Goal: Information Seeking & Learning: Learn about a topic

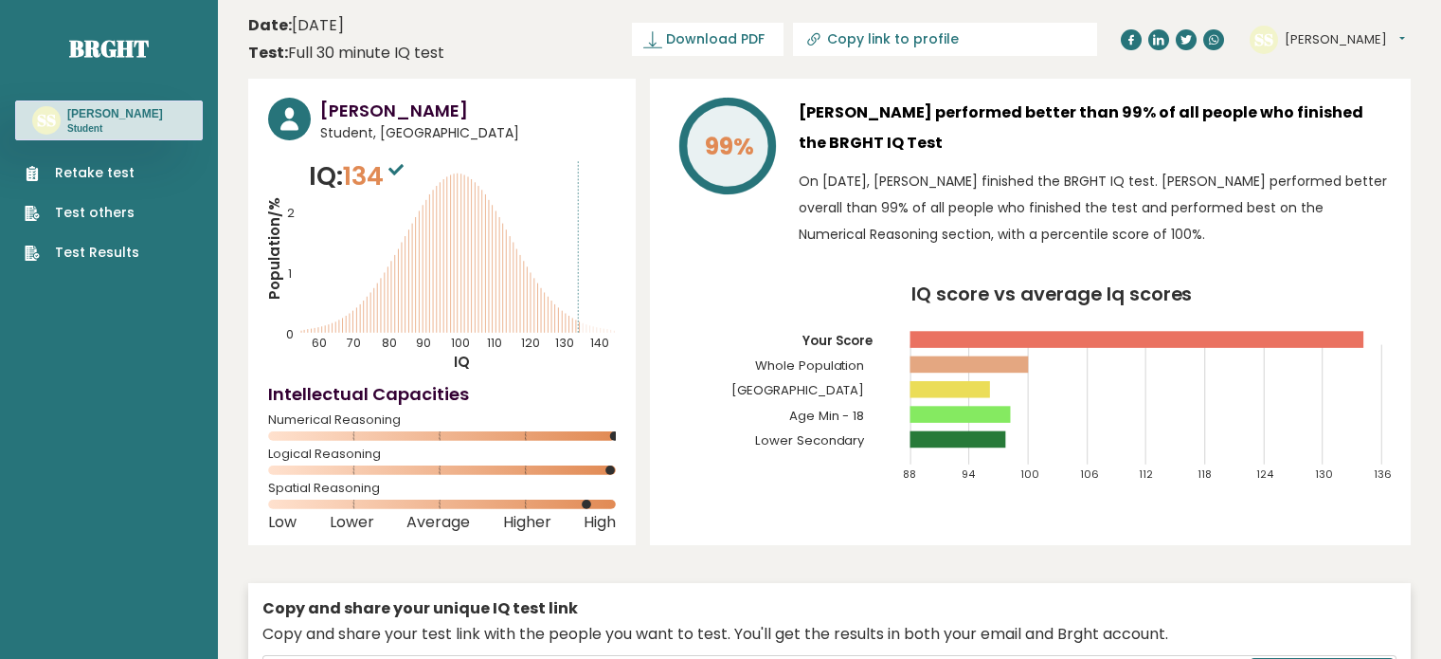
scroll to position [5157, 0]
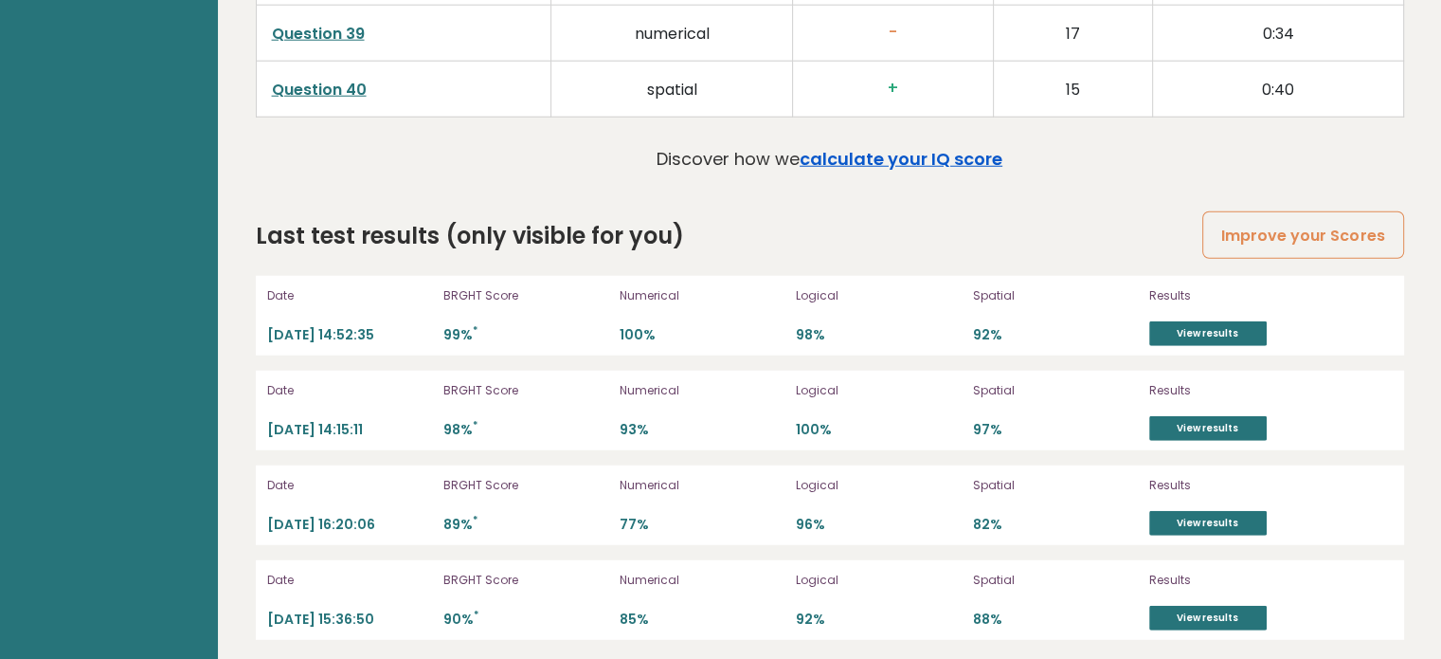
click at [882, 147] on link "calculate your IQ score" at bounding box center [901, 159] width 203 height 24
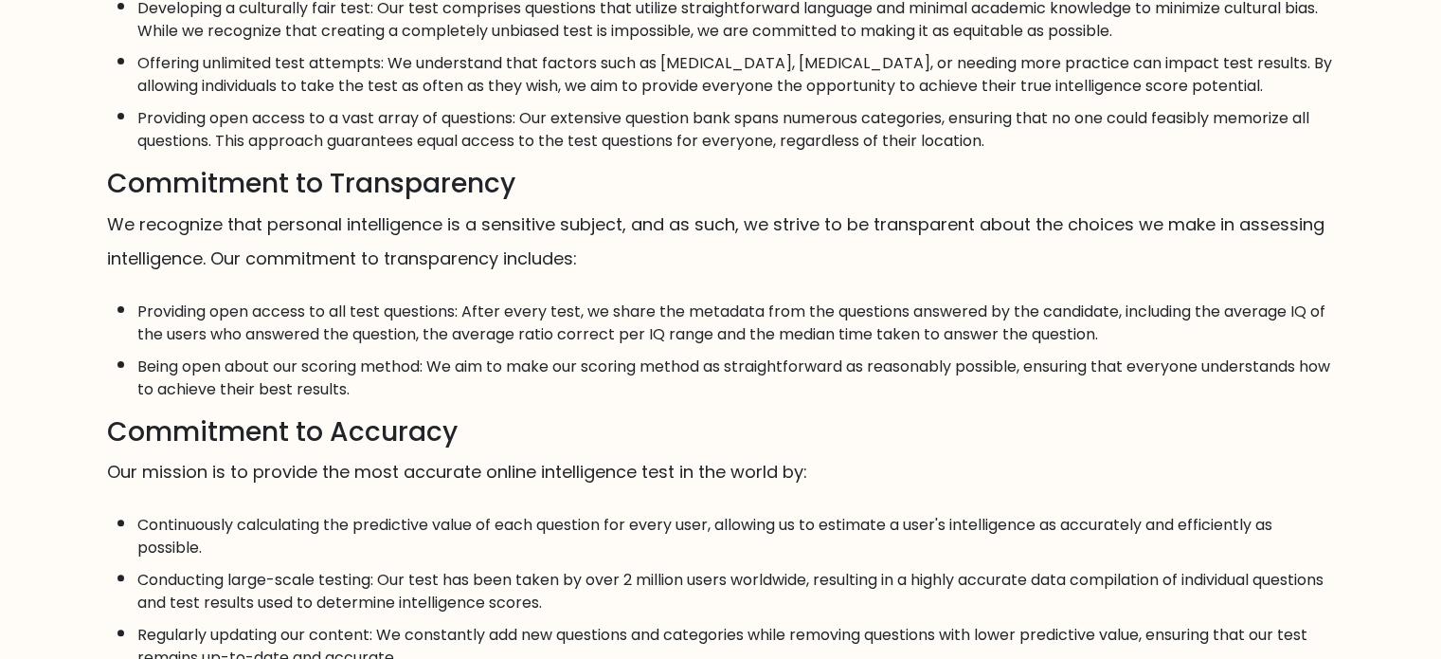
scroll to position [473, 0]
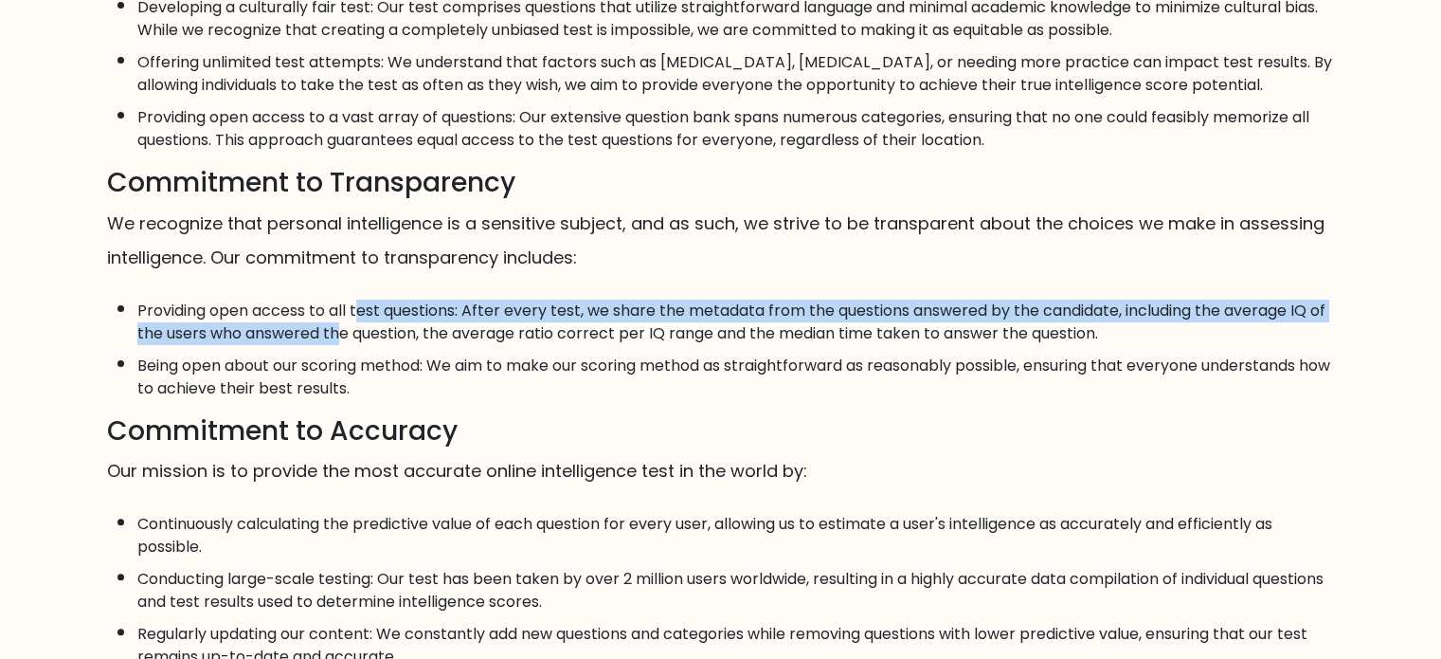
drag, startPoint x: 356, startPoint y: 327, endPoint x: 356, endPoint y: 354, distance: 27.5
click at [356, 345] on li "Providing open access to all test questions: After every test, we share the met…" at bounding box center [736, 317] width 1198 height 55
click at [358, 345] on li "Providing open access to all test questions: After every test, we share the met…" at bounding box center [736, 317] width 1198 height 55
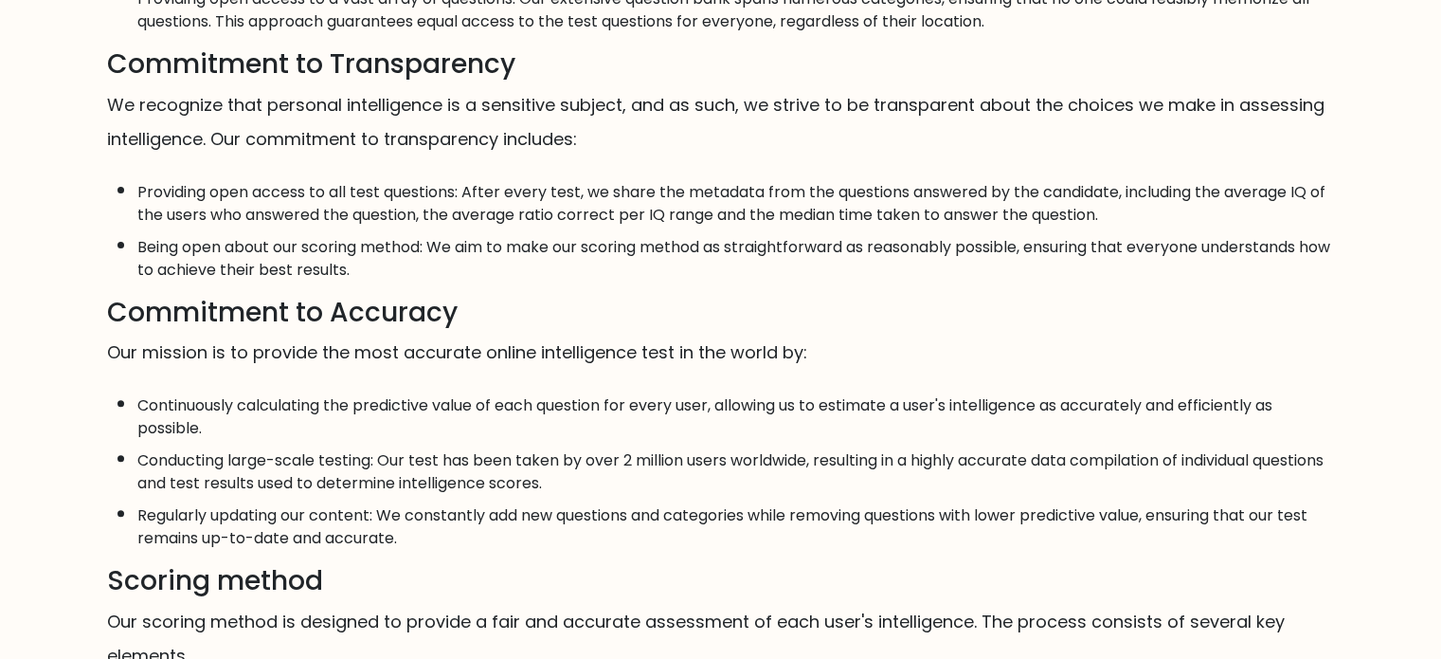
scroll to position [597, 0]
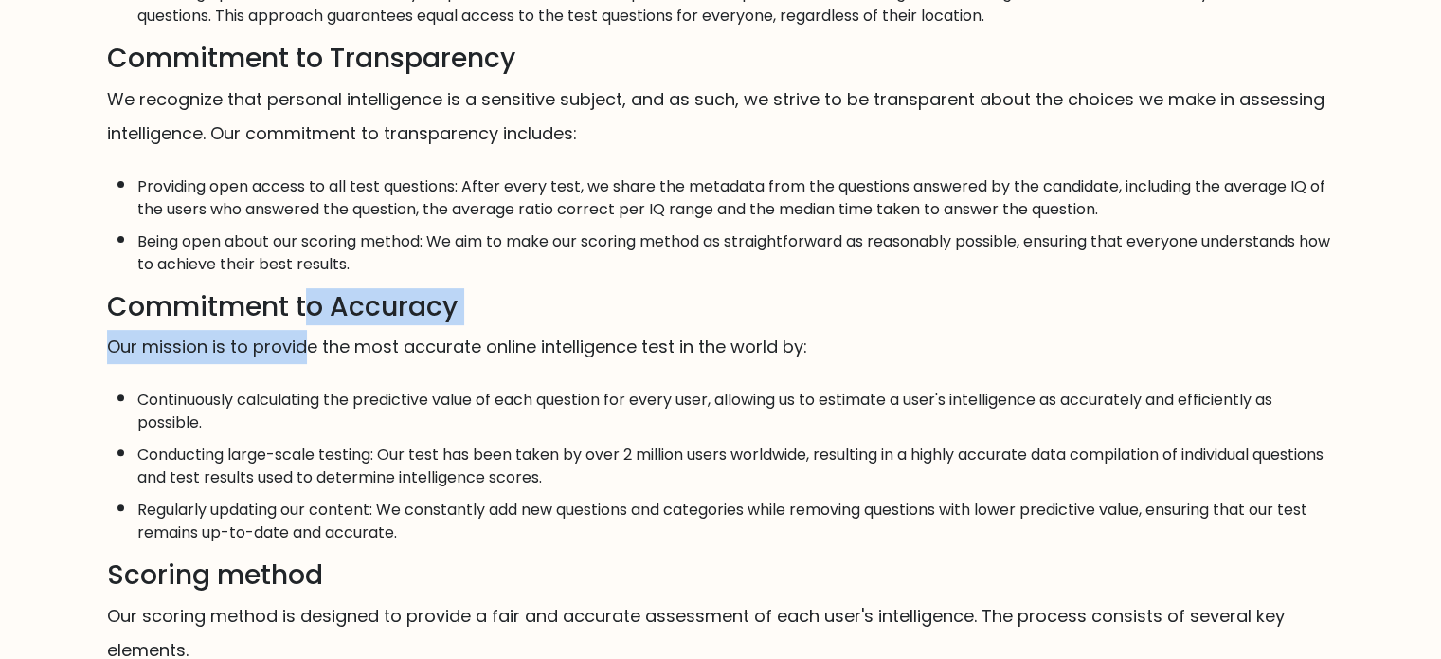
drag, startPoint x: 307, startPoint y: 339, endPoint x: 302, endPoint y: 367, distance: 27.9
click at [302, 367] on div "Mission, Vision, and Commitments Mission It is our mission to provide the most …" at bounding box center [721, 298] width 1251 height 1490
click at [302, 364] on p "Our mission is to provide the most accurate online intelligence test in the wor…" at bounding box center [721, 347] width 1228 height 34
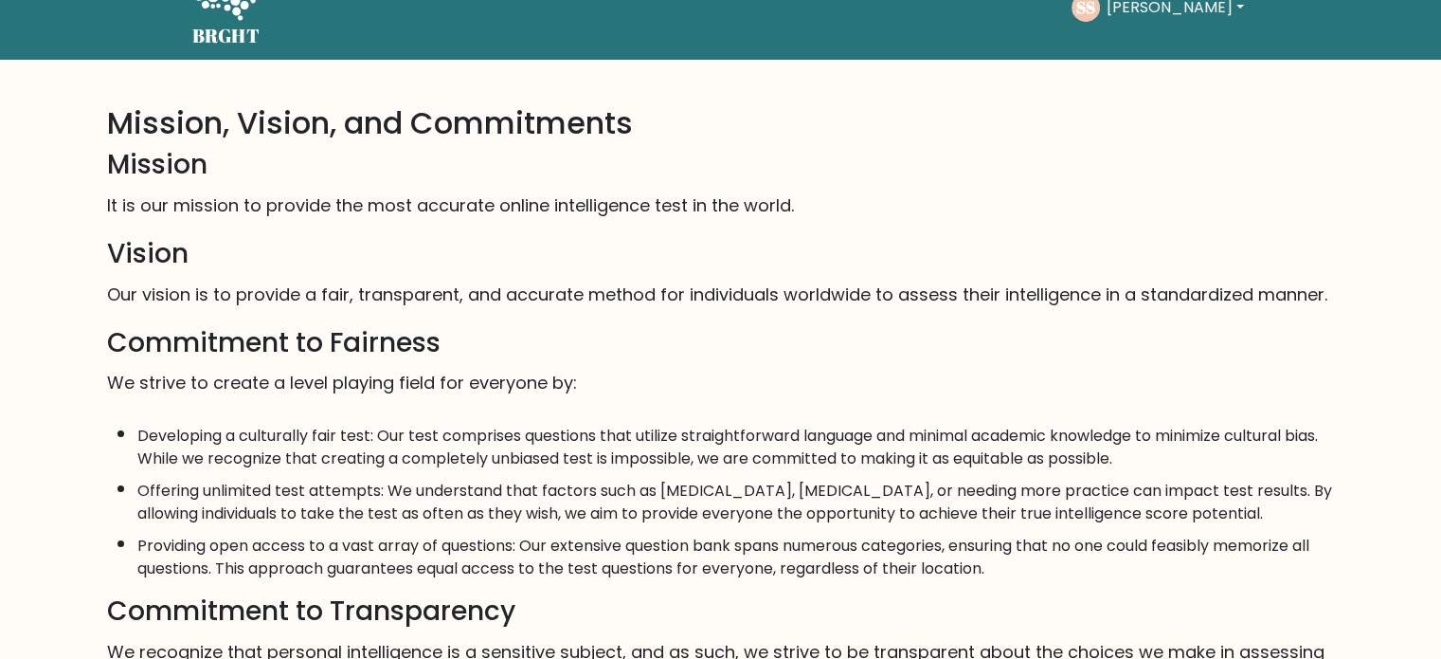
scroll to position [0, 0]
